Goal: Navigation & Orientation: Find specific page/section

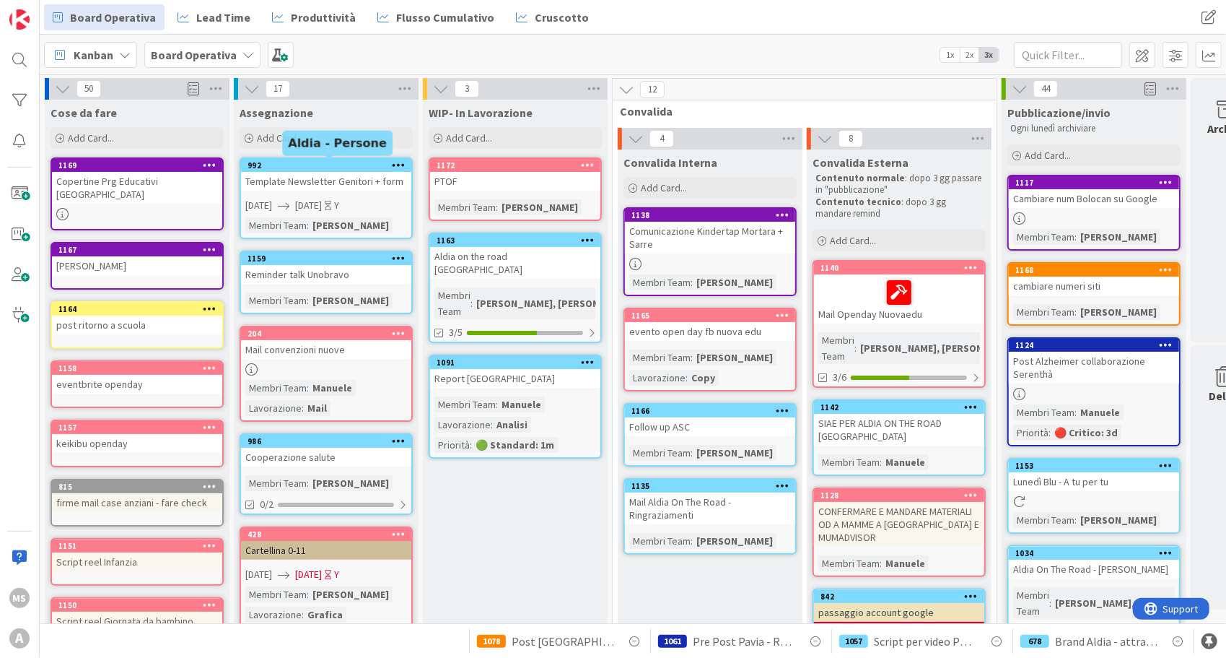
click at [357, 160] on div "992" at bounding box center [330, 165] width 164 height 10
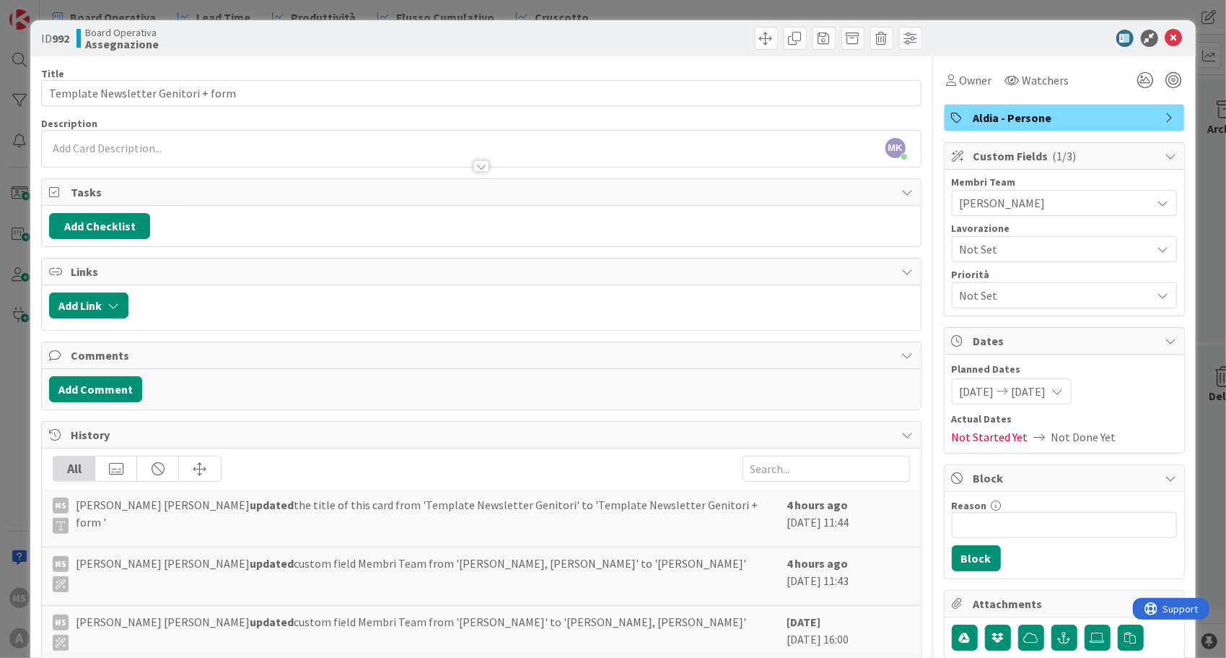
click at [559, 500] on span "[PERSON_NAME] Koici [PERSON_NAME] updated the title of this card from 'Template…" at bounding box center [428, 515] width 704 height 38
click at [1166, 40] on icon at bounding box center [1174, 38] width 17 height 17
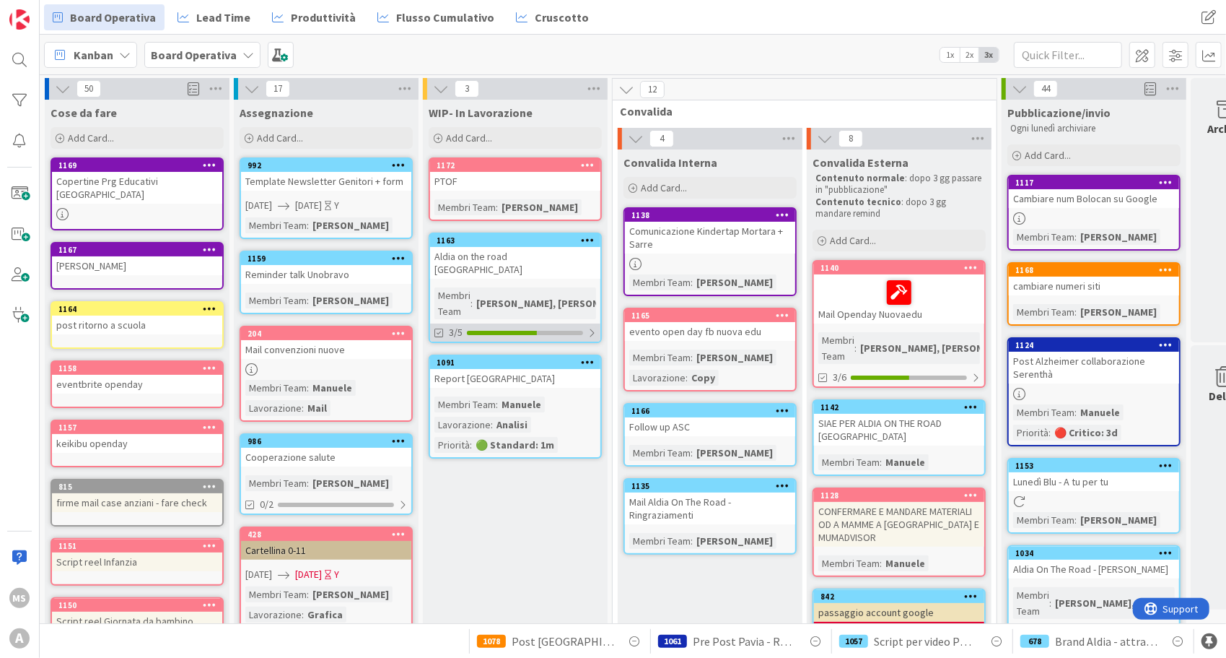
click at [520, 323] on div "3/5" at bounding box center [515, 332] width 170 height 18
